Goal: Task Accomplishment & Management: Use online tool/utility

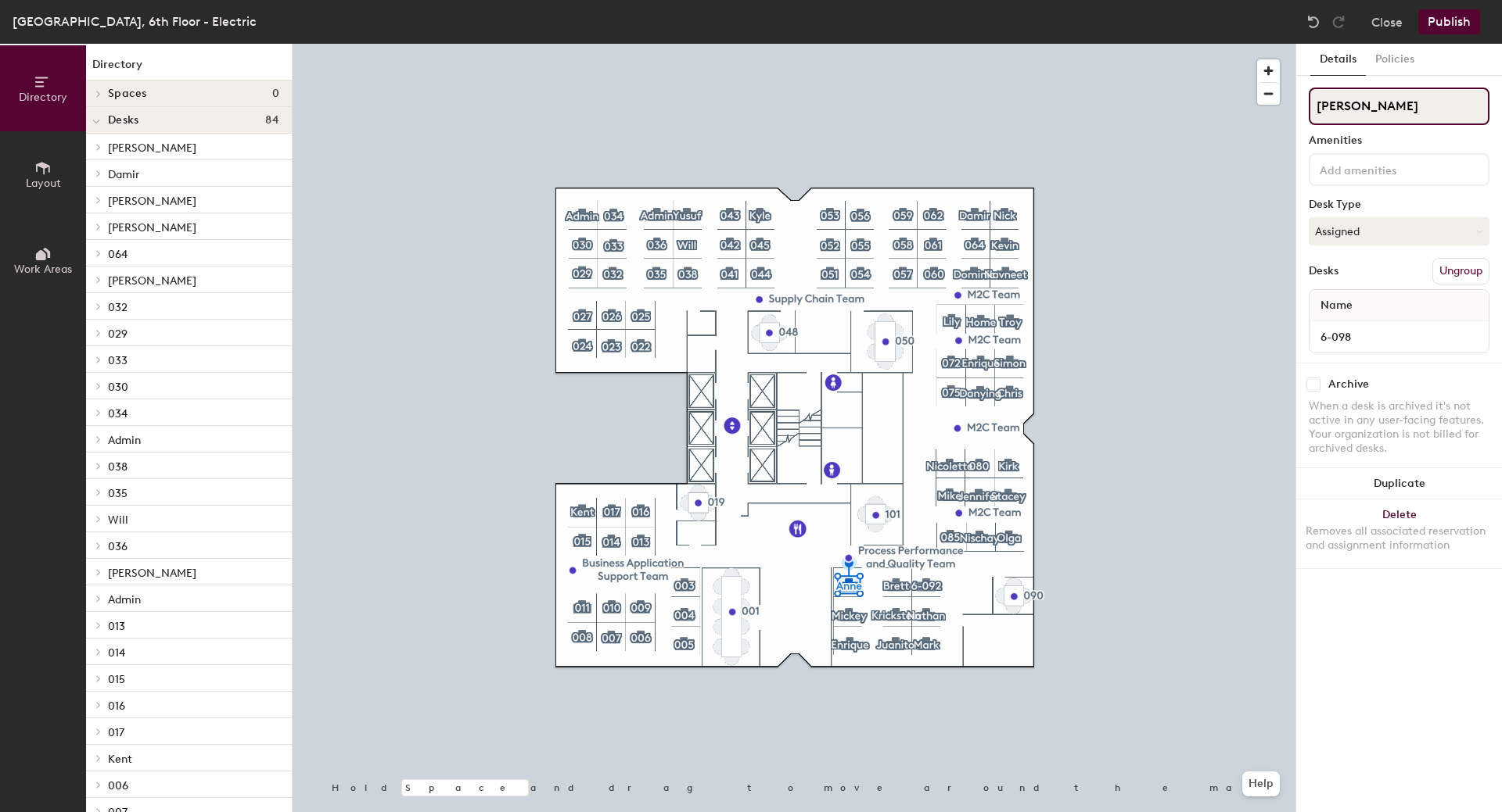
click at [1371, 96] on input "[PERSON_NAME]" at bounding box center [1399, 106] width 181 height 37
type input "[PERSON_NAME]"
click at [1444, 21] on button "Publish" at bounding box center [1449, 21] width 61 height 25
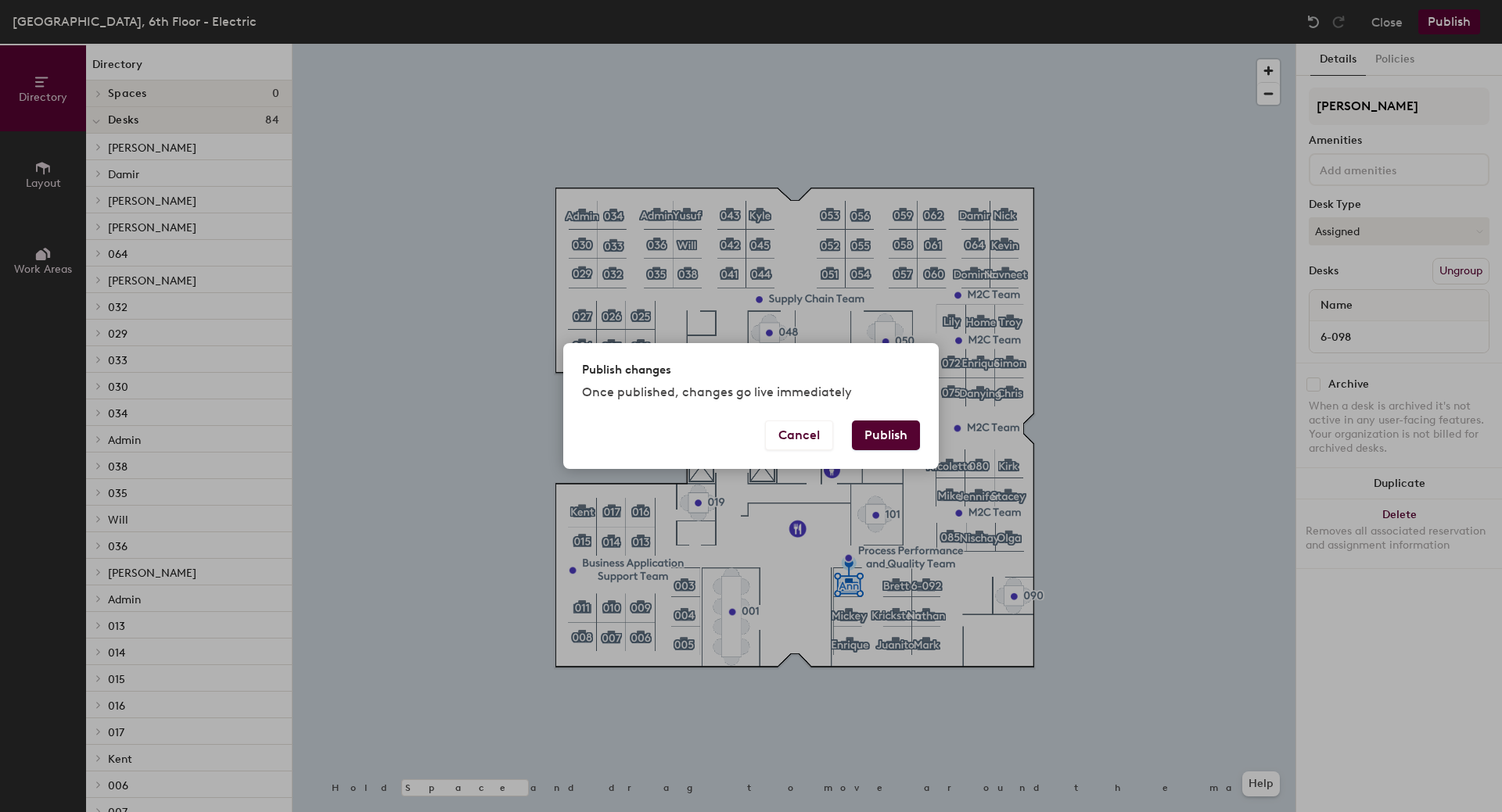
click at [905, 435] on button "Publish" at bounding box center [885, 435] width 68 height 30
